Goal: Feedback & Contribution: Leave review/rating

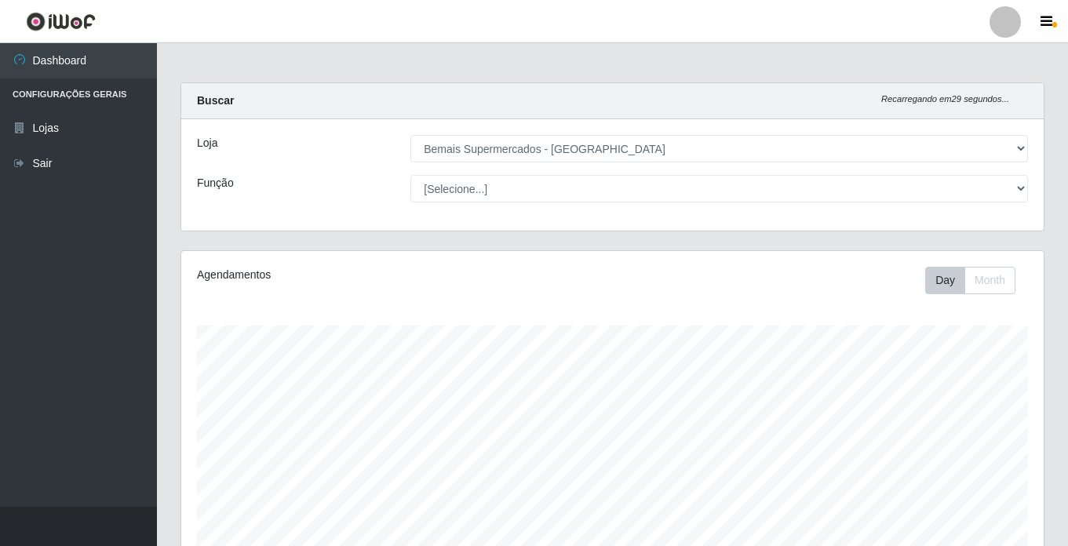
select select "250"
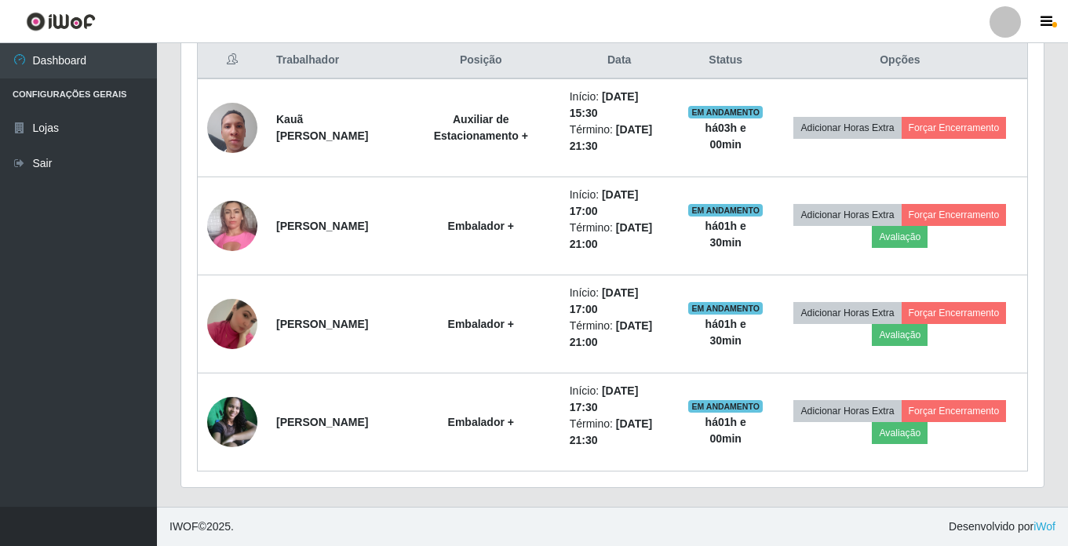
scroll to position [326, 862]
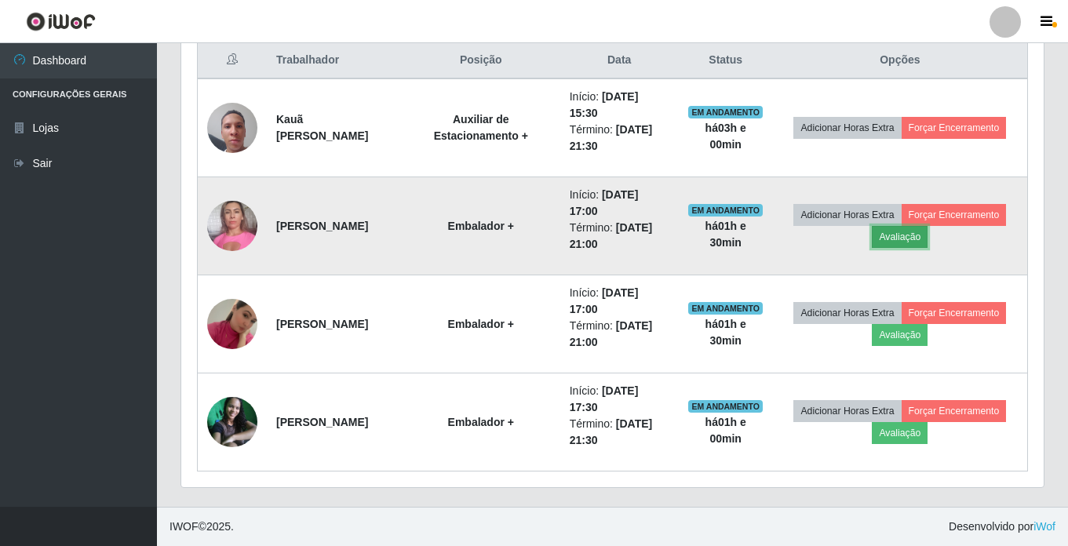
click at [925, 243] on button "Avaliação" at bounding box center [900, 237] width 56 height 22
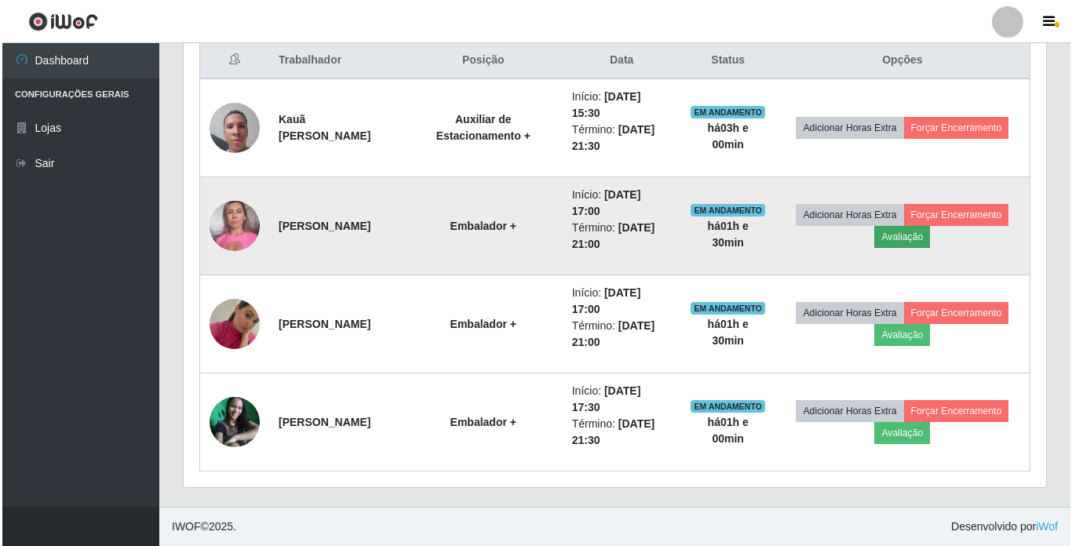
scroll to position [326, 854]
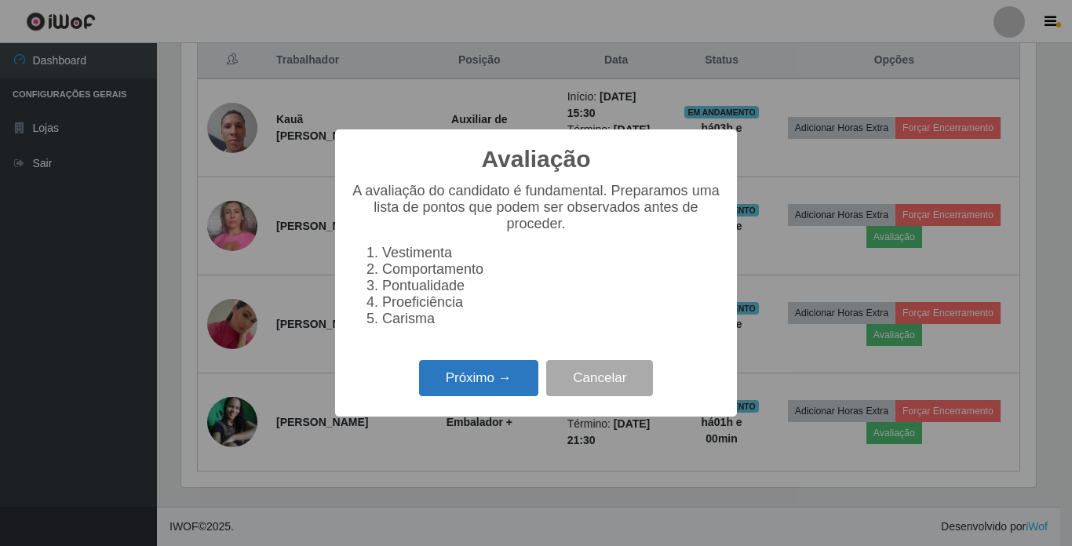
click at [519, 385] on button "Próximo →" at bounding box center [478, 378] width 119 height 37
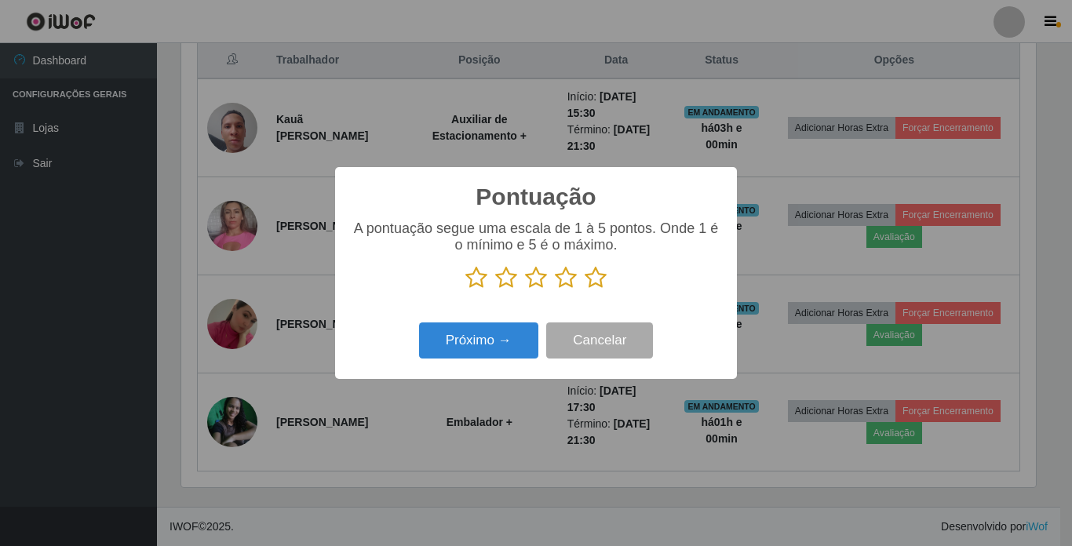
click at [593, 280] on icon at bounding box center [595, 278] width 22 height 24
click at [584, 289] on input "radio" at bounding box center [584, 289] width 0 height 0
click at [465, 344] on button "Próximo →" at bounding box center [478, 340] width 119 height 37
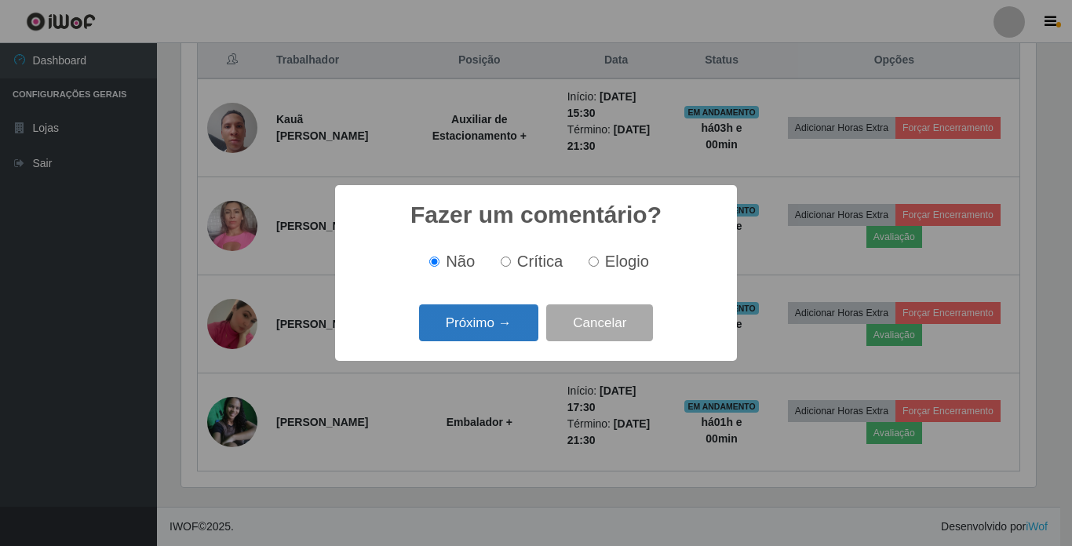
click at [470, 326] on button "Próximo →" at bounding box center [478, 322] width 119 height 37
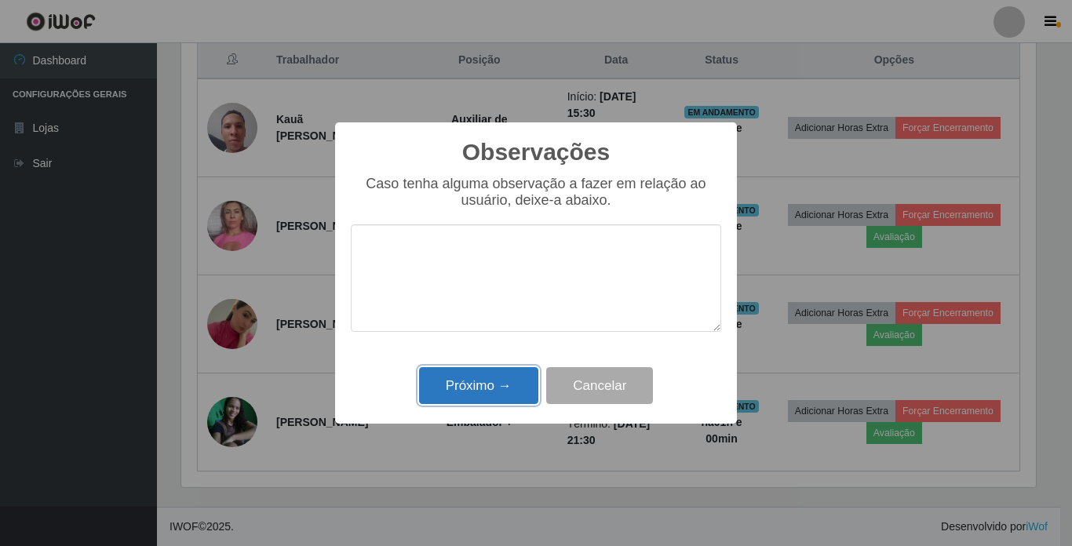
click at [495, 404] on button "Próximo →" at bounding box center [478, 385] width 119 height 37
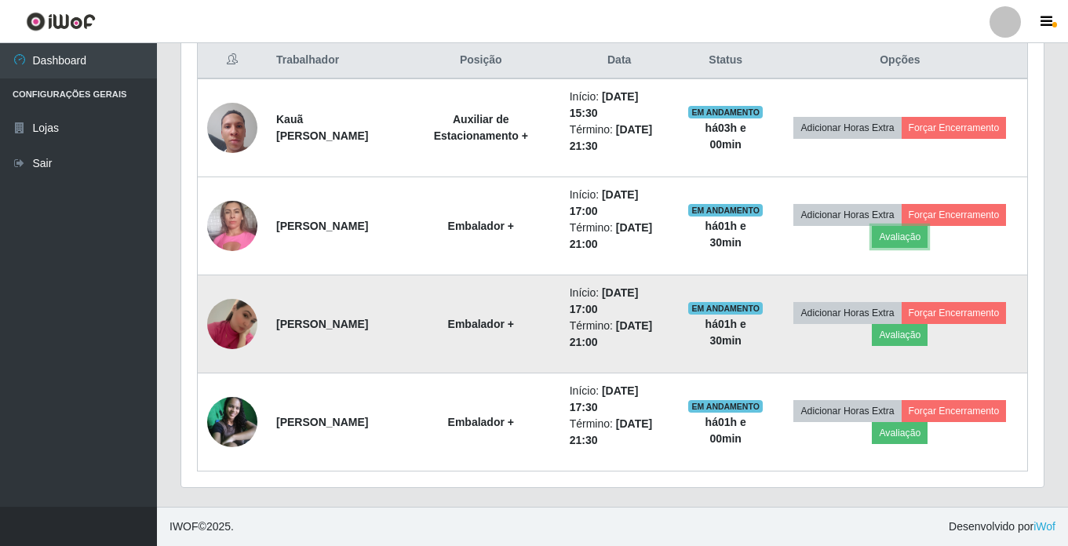
scroll to position [326, 862]
click at [890, 346] on button "Avaliação" at bounding box center [900, 335] width 56 height 22
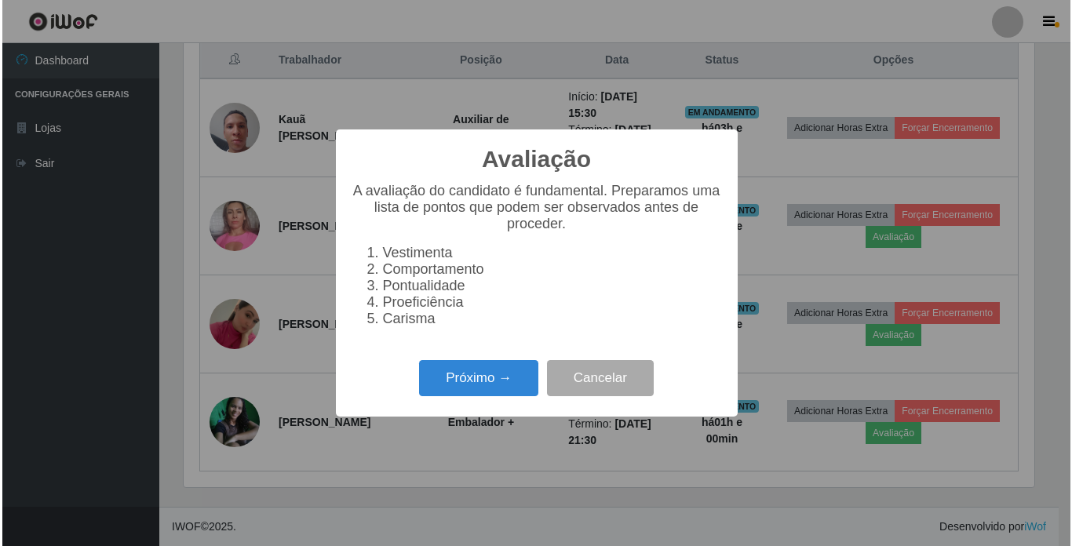
scroll to position [326, 854]
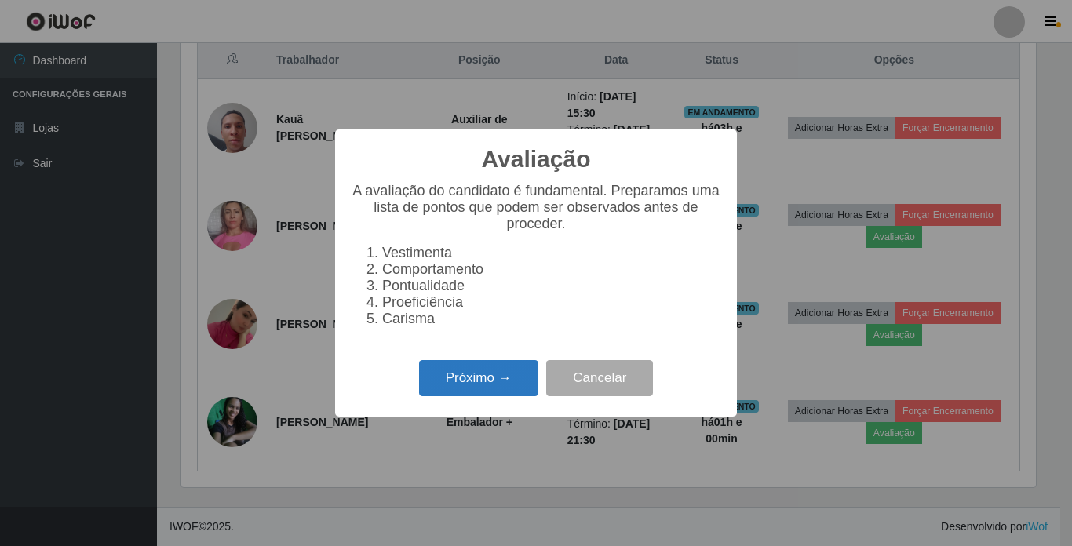
click at [447, 384] on button "Próximo →" at bounding box center [478, 378] width 119 height 37
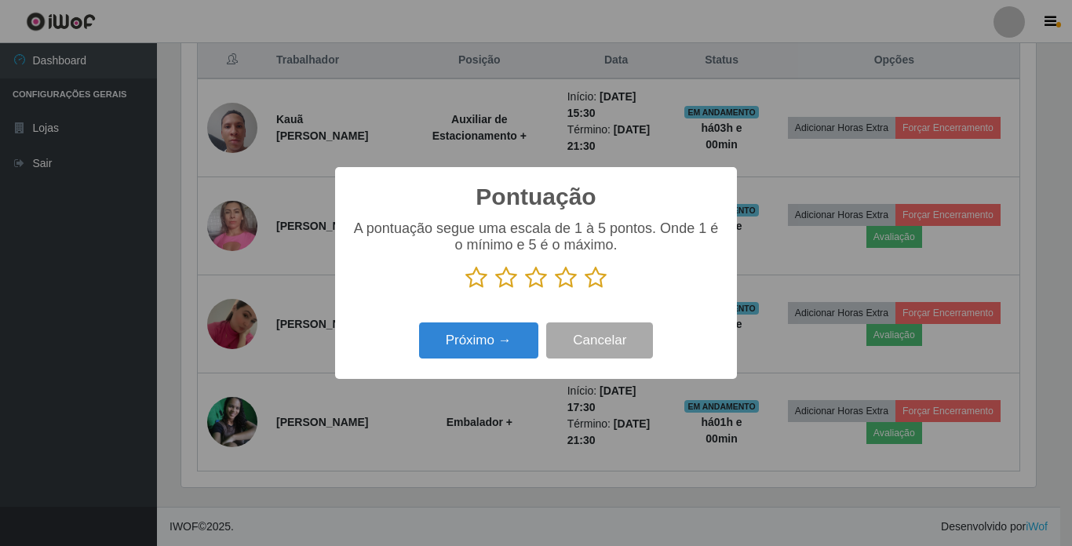
click at [599, 278] on icon at bounding box center [595, 278] width 22 height 24
click at [584, 289] on input "radio" at bounding box center [584, 289] width 0 height 0
click at [504, 331] on button "Próximo →" at bounding box center [478, 340] width 119 height 37
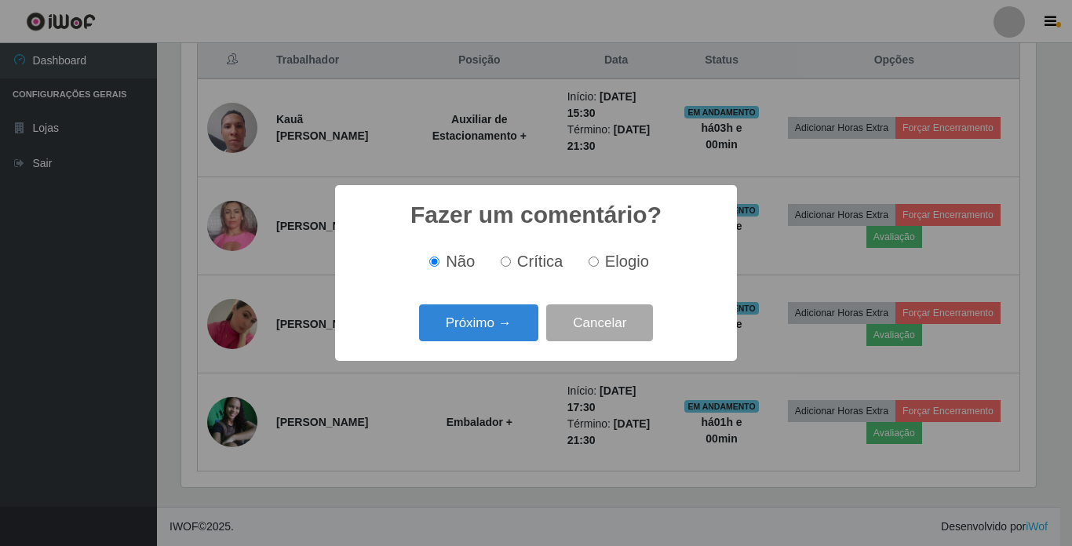
click at [504, 331] on button "Próximo →" at bounding box center [478, 322] width 119 height 37
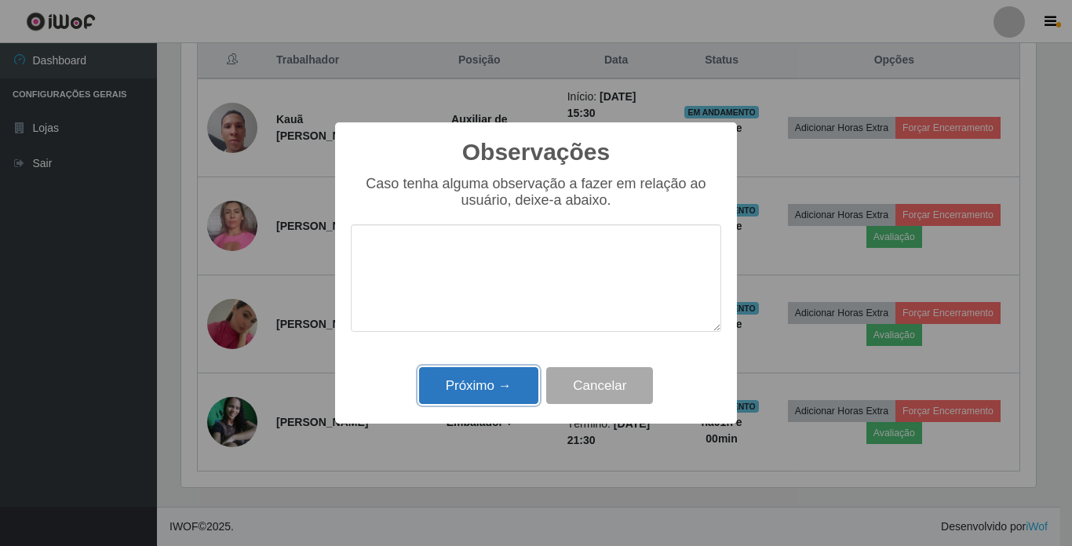
click at [504, 389] on button "Próximo →" at bounding box center [478, 385] width 119 height 37
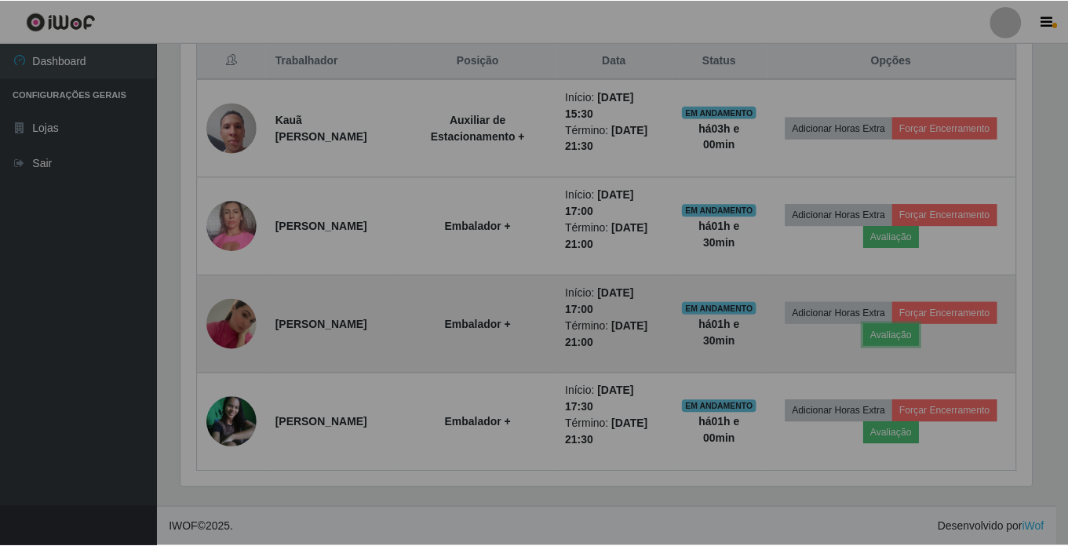
scroll to position [326, 862]
